Goal: Information Seeking & Learning: Find specific page/section

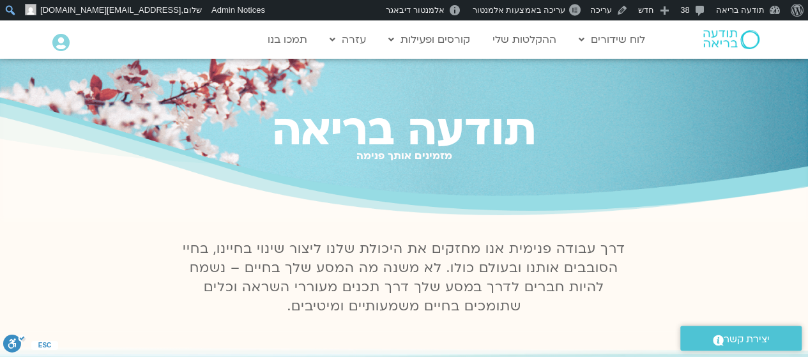
type input "[PERSON_NAME]"
click input "חיפוש" at bounding box center [0, 0] width 0 height 0
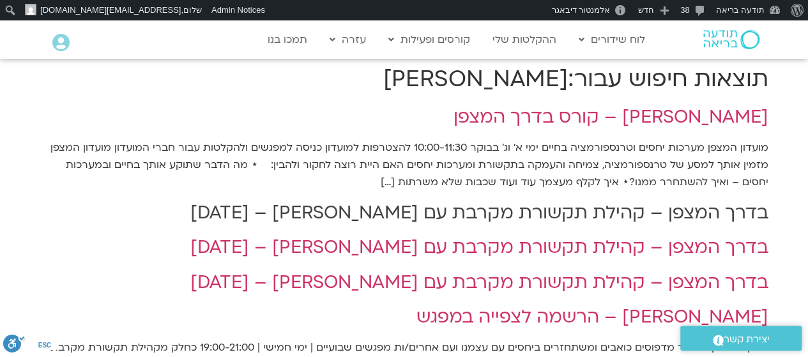
click at [654, 213] on link "בדרך המצפן – קהילת תקשורת מקרבת עם ארנינה קשתן – 12/06/25" at bounding box center [479, 213] width 578 height 24
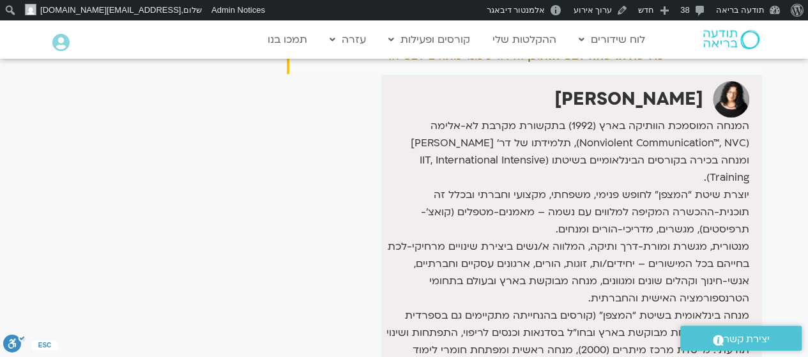
scroll to position [174, 0]
